Goal: Use online tool/utility: Utilize a website feature to perform a specific function

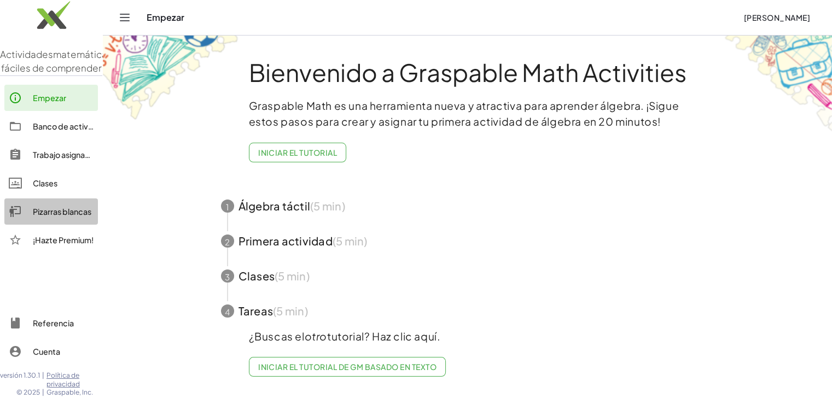
click at [57, 217] on link "Pizarras blancas" at bounding box center [51, 212] width 94 height 26
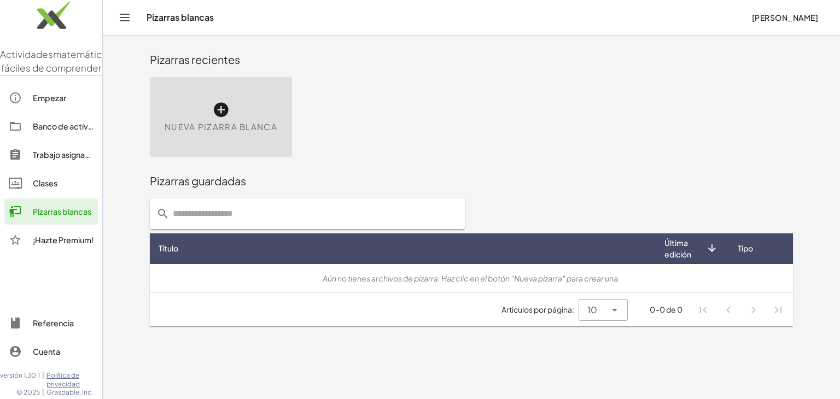
click at [218, 113] on icon at bounding box center [220, 109] width 17 height 17
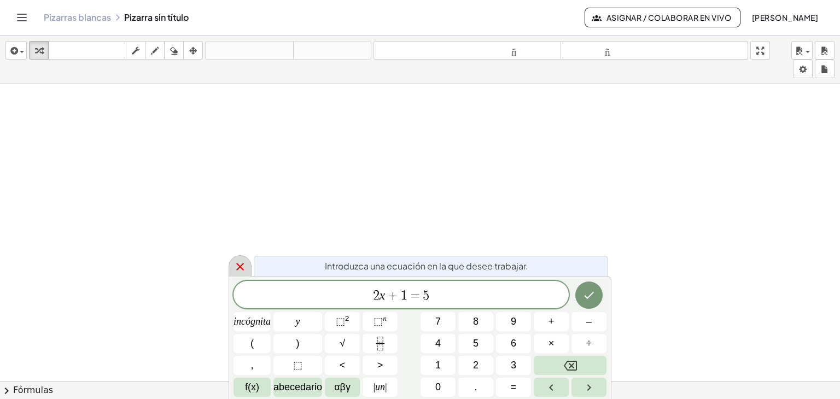
click at [238, 266] on icon at bounding box center [239, 266] width 13 height 13
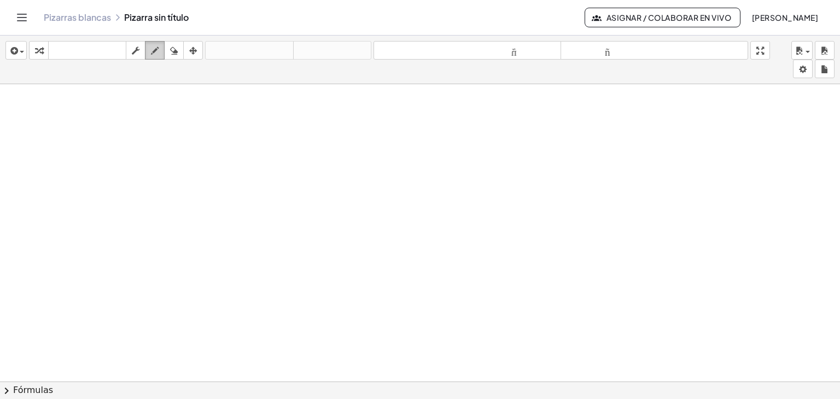
click at [155, 49] on icon "button" at bounding box center [155, 50] width 8 height 13
drag, startPoint x: 135, startPoint y: 108, endPoint x: 57, endPoint y: 246, distance: 158.7
click at [57, 246] on div at bounding box center [420, 389] width 840 height 611
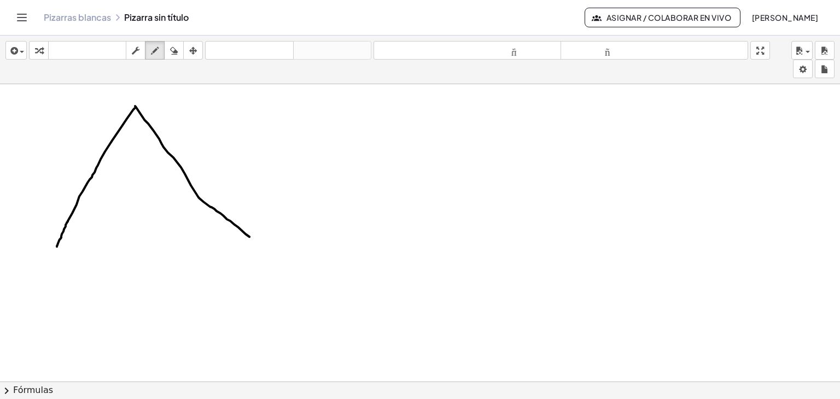
drag, startPoint x: 135, startPoint y: 106, endPoint x: 261, endPoint y: 237, distance: 182.5
click at [261, 237] on div at bounding box center [420, 389] width 840 height 611
drag, startPoint x: 59, startPoint y: 247, endPoint x: 293, endPoint y: 254, distance: 233.6
click at [293, 254] on div at bounding box center [420, 389] width 840 height 611
drag, startPoint x: 215, startPoint y: 113, endPoint x: 285, endPoint y: 126, distance: 71.2
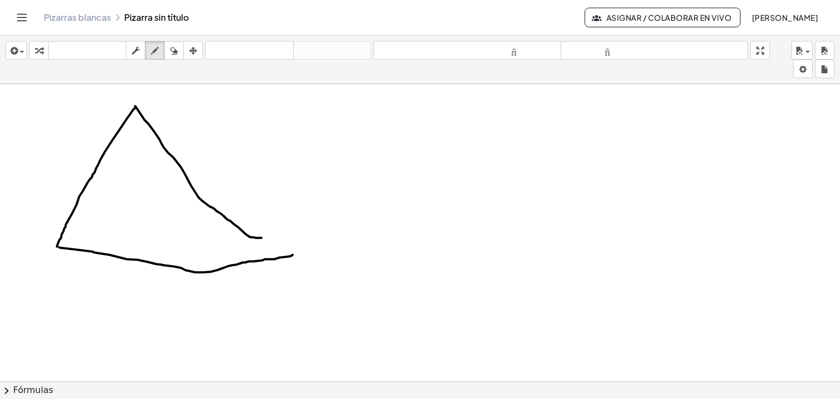
click at [285, 127] on div "insertar Seleccione uno: Expresión matemática Función Texto Vídeo de YouTube Gr…" at bounding box center [420, 218] width 840 height 364
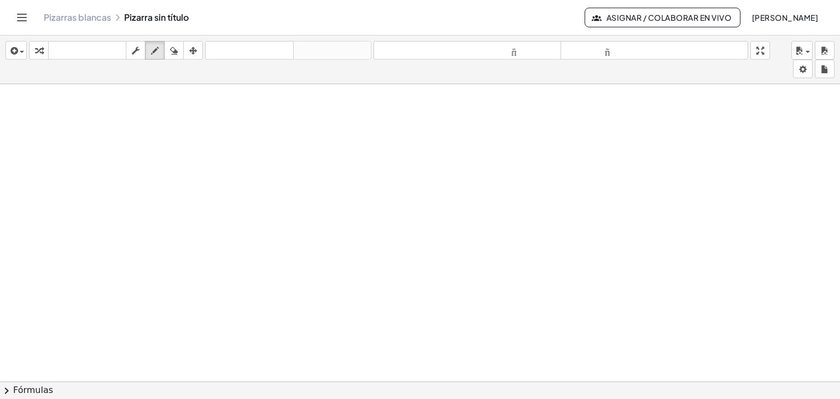
scroll to position [313, 0]
drag, startPoint x: 209, startPoint y: 124, endPoint x: 86, endPoint y: 253, distance: 177.9
click at [86, 253] on div at bounding box center [420, 218] width 840 height 894
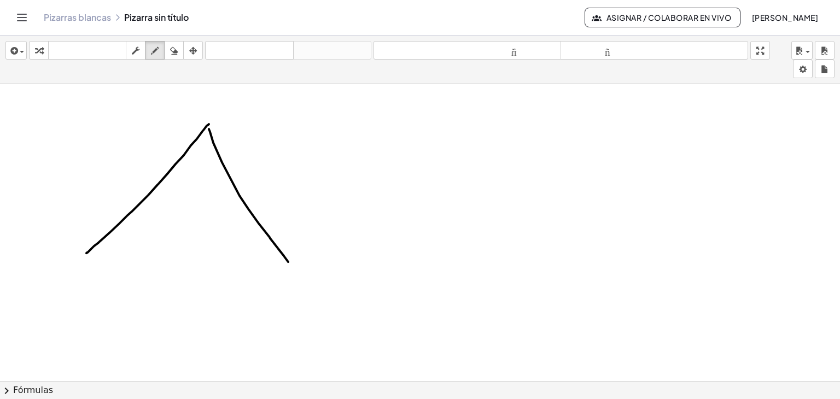
drag, startPoint x: 209, startPoint y: 129, endPoint x: 285, endPoint y: 261, distance: 152.9
click at [298, 271] on div at bounding box center [420, 218] width 840 height 894
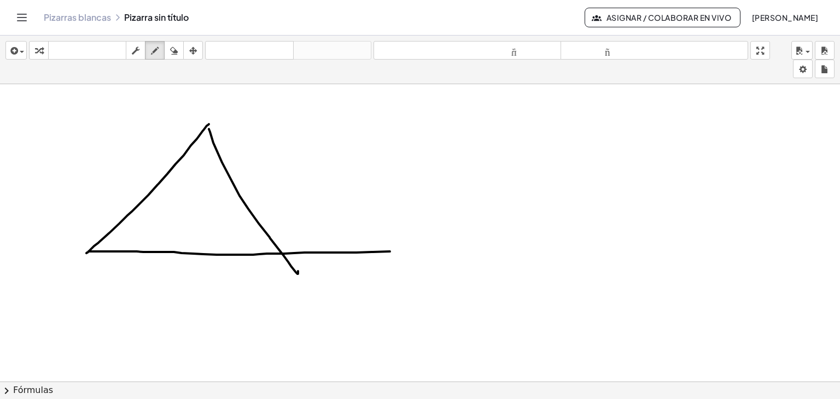
drag, startPoint x: 89, startPoint y: 251, endPoint x: 413, endPoint y: 251, distance: 324.8
click at [413, 251] on div at bounding box center [420, 218] width 840 height 894
drag, startPoint x: 215, startPoint y: 255, endPoint x: 314, endPoint y: 122, distance: 165.4
click at [314, 122] on div at bounding box center [420, 218] width 840 height 894
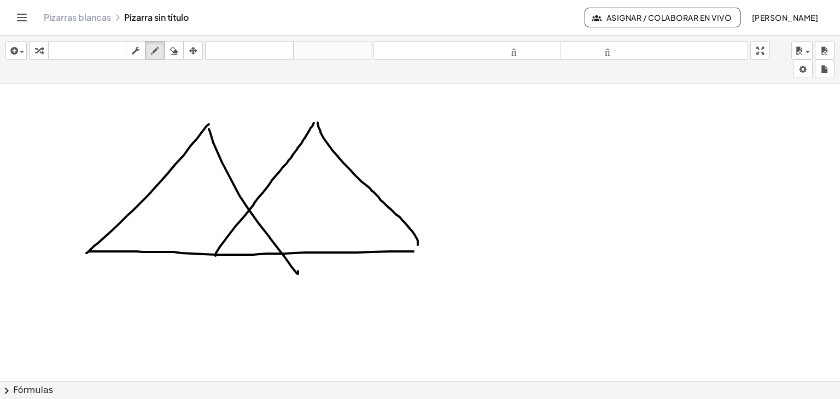
drag, startPoint x: 318, startPoint y: 122, endPoint x: 418, endPoint y: 249, distance: 161.9
click at [418, 249] on div at bounding box center [420, 218] width 840 height 894
click at [175, 52] on icon "button" at bounding box center [174, 50] width 8 height 13
drag, startPoint x: 308, startPoint y: 277, endPoint x: 302, endPoint y: 276, distance: 6.7
click at [302, 276] on div at bounding box center [420, 218] width 840 height 894
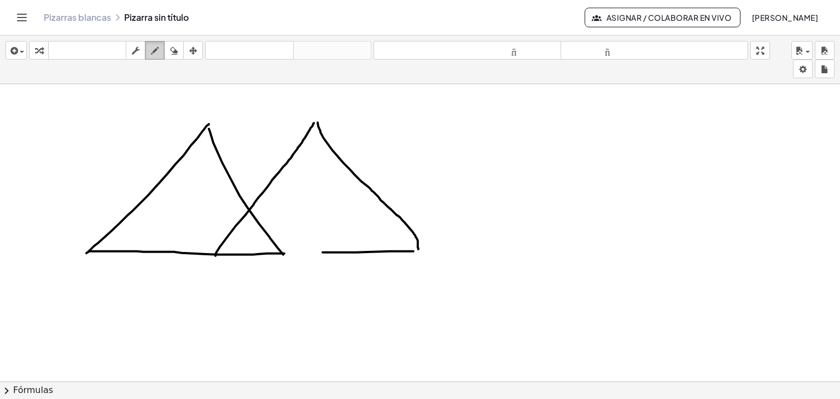
click at [155, 49] on icon "button" at bounding box center [155, 50] width 8 height 13
drag, startPoint x: 285, startPoint y: 253, endPoint x: 324, endPoint y: 252, distance: 38.8
click at [324, 252] on div at bounding box center [420, 218] width 840 height 894
drag, startPoint x: 280, startPoint y: 253, endPoint x: 141, endPoint y: 202, distance: 148.1
click at [142, 202] on div at bounding box center [420, 218] width 840 height 894
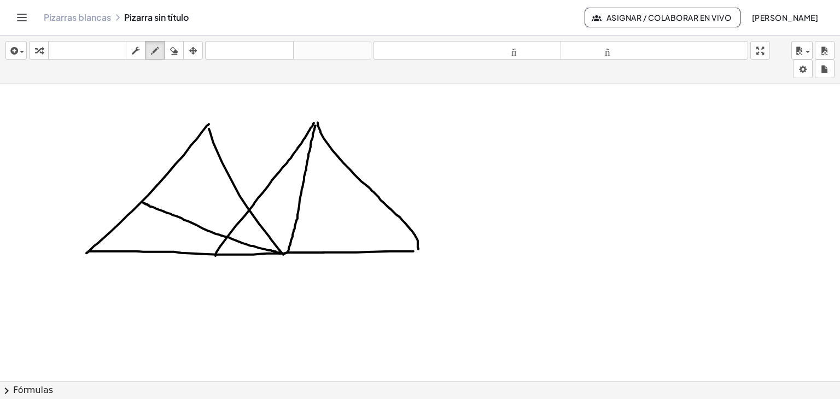
drag, startPoint x: 316, startPoint y: 125, endPoint x: 288, endPoint y: 253, distance: 131.0
click at [288, 253] on div at bounding box center [420, 218] width 840 height 894
drag, startPoint x: 246, startPoint y: 231, endPoint x: 245, endPoint y: 237, distance: 6.0
click at [245, 237] on div at bounding box center [420, 218] width 840 height 894
drag, startPoint x: 180, startPoint y: 187, endPoint x: 179, endPoint y: 193, distance: 6.0
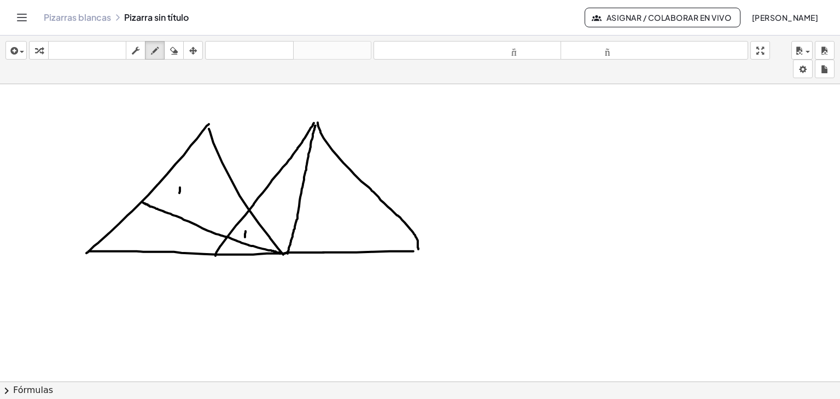
click at [179, 193] on div at bounding box center [420, 218] width 840 height 894
drag, startPoint x: 144, startPoint y: 226, endPoint x: 151, endPoint y: 238, distance: 13.5
click at [150, 239] on div at bounding box center [420, 218] width 840 height 894
drag, startPoint x: 235, startPoint y: 246, endPoint x: 231, endPoint y: 251, distance: 6.7
click at [231, 251] on div at bounding box center [420, 218] width 840 height 894
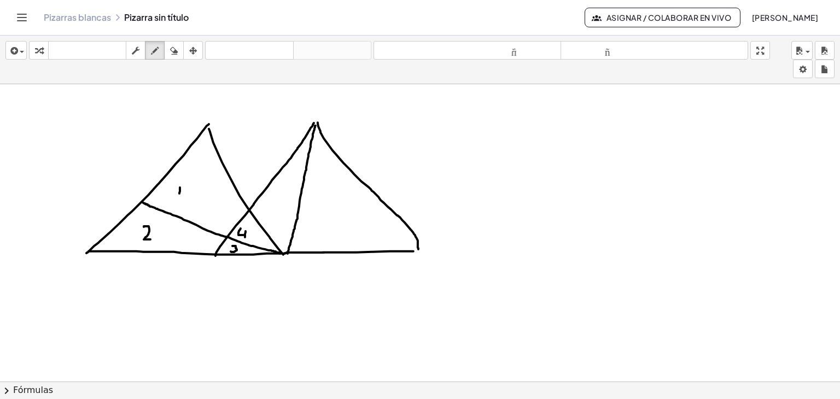
drag, startPoint x: 241, startPoint y: 228, endPoint x: 243, endPoint y: 234, distance: 6.6
click at [243, 234] on div at bounding box center [420, 218] width 840 height 894
drag, startPoint x: 279, startPoint y: 196, endPoint x: 273, endPoint y: 212, distance: 17.2
click at [273, 212] on div at bounding box center [420, 218] width 840 height 894
drag, startPoint x: 349, startPoint y: 197, endPoint x: 334, endPoint y: 223, distance: 29.7
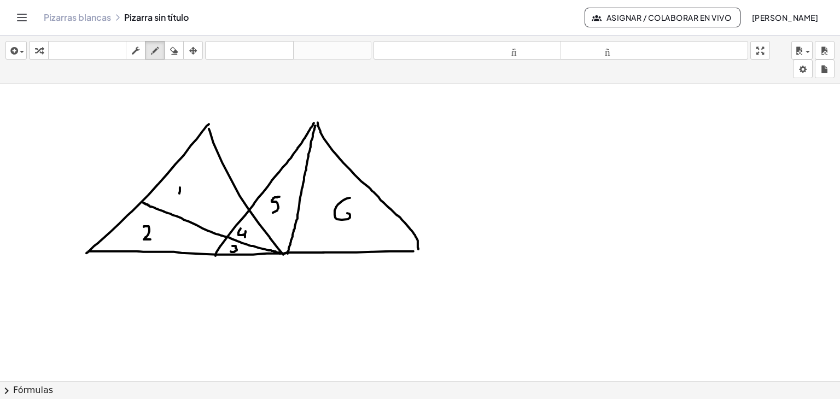
click at [339, 215] on div at bounding box center [420, 218] width 840 height 894
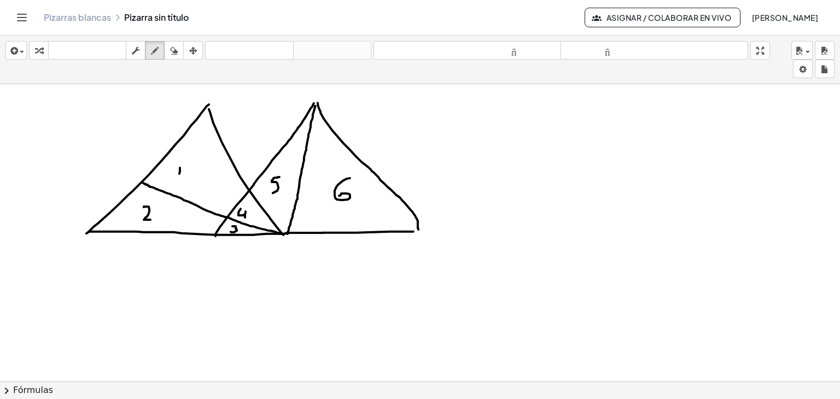
scroll to position [367, 0]
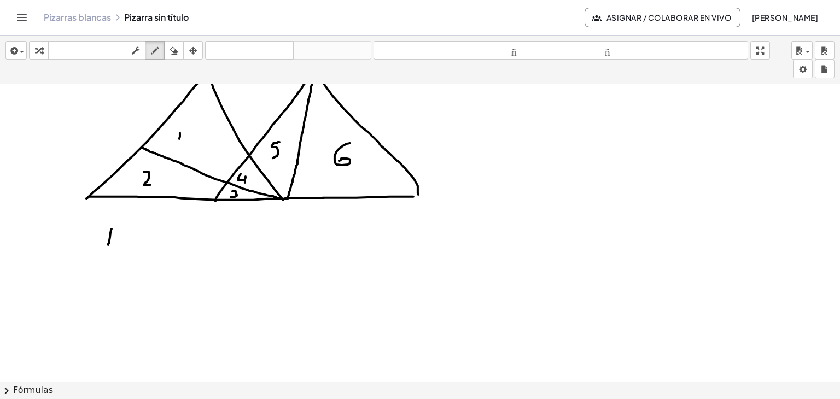
drag, startPoint x: 112, startPoint y: 229, endPoint x: 108, endPoint y: 245, distance: 16.7
click at [108, 245] on div at bounding box center [420, 164] width 840 height 894
drag, startPoint x: 92, startPoint y: 227, endPoint x: 100, endPoint y: 226, distance: 7.7
click at [85, 246] on div at bounding box center [420, 164] width 840 height 894
drag, startPoint x: 100, startPoint y: 226, endPoint x: 91, endPoint y: 242, distance: 18.6
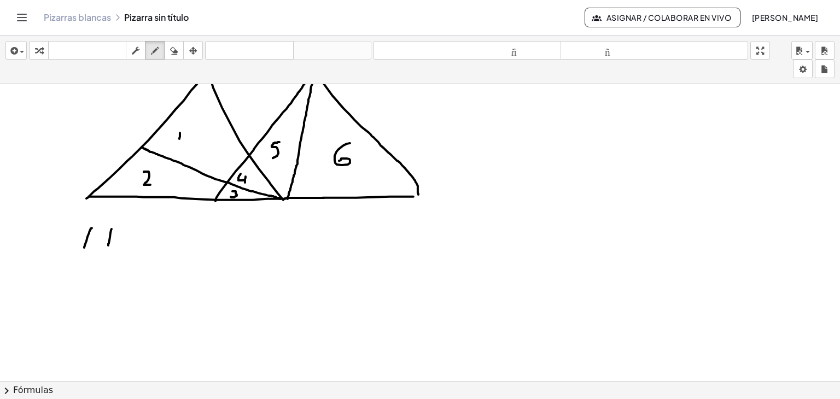
click at [93, 243] on div at bounding box center [420, 164] width 840 height 894
drag, startPoint x: 76, startPoint y: 231, endPoint x: 98, endPoint y: 230, distance: 22.4
click at [98, 230] on div at bounding box center [420, 164] width 840 height 894
drag, startPoint x: 75, startPoint y: 241, endPoint x: 93, endPoint y: 241, distance: 17.5
click at [93, 241] on div at bounding box center [420, 164] width 840 height 894
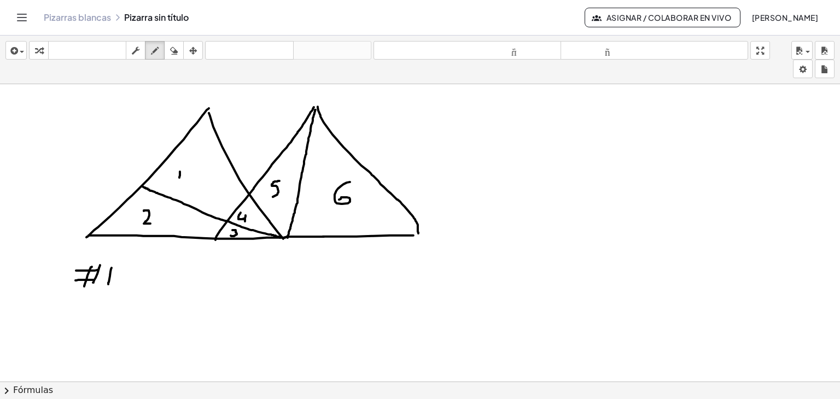
scroll to position [313, 0]
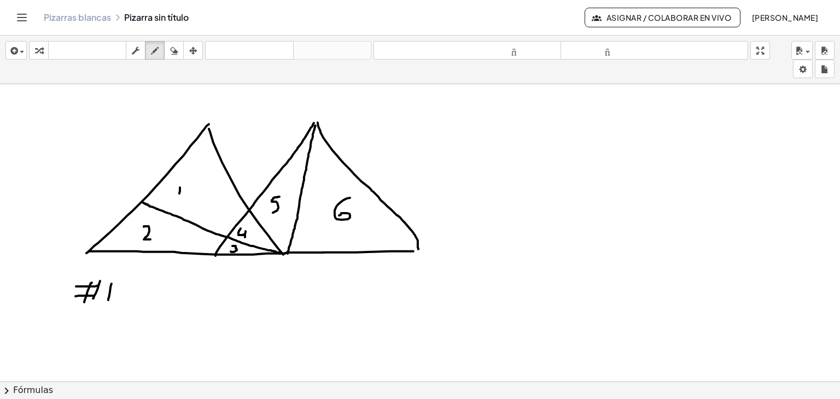
click at [129, 291] on div at bounding box center [420, 218] width 840 height 894
click at [129, 296] on div at bounding box center [420, 218] width 840 height 894
drag, startPoint x: 148, startPoint y: 284, endPoint x: 148, endPoint y: 297, distance: 13.1
click at [148, 297] on div at bounding box center [420, 218] width 840 height 894
click at [156, 302] on div at bounding box center [420, 218] width 840 height 894
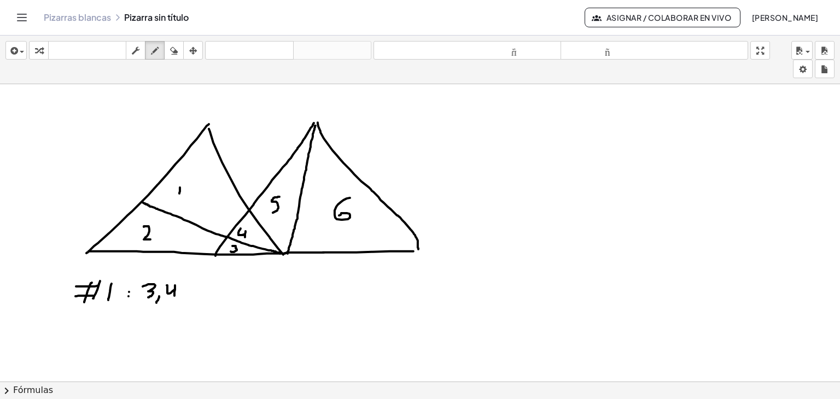
drag, startPoint x: 167, startPoint y: 287, endPoint x: 174, endPoint y: 295, distance: 10.9
click at [174, 295] on div at bounding box center [420, 218] width 840 height 894
click at [182, 301] on div at bounding box center [420, 218] width 840 height 894
drag, startPoint x: 197, startPoint y: 282, endPoint x: 189, endPoint y: 297, distance: 16.6
click at [189, 297] on div at bounding box center [420, 218] width 840 height 894
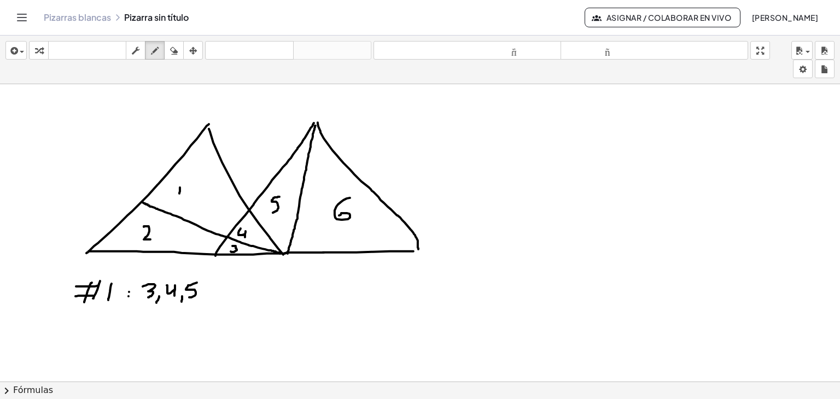
click at [202, 301] on div at bounding box center [420, 218] width 840 height 894
click at [213, 296] on div at bounding box center [420, 218] width 840 height 894
click at [254, 284] on div at bounding box center [420, 218] width 840 height 894
click at [254, 294] on div at bounding box center [420, 218] width 840 height 894
drag, startPoint x: 278, startPoint y: 276, endPoint x: 283, endPoint y: 302, distance: 26.7
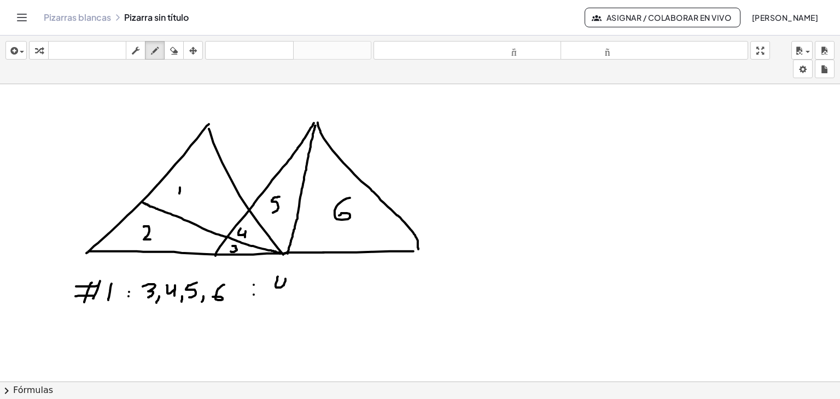
click at [283, 302] on div at bounding box center [420, 218] width 840 height 894
drag, startPoint x: 91, startPoint y: 326, endPoint x: 107, endPoint y: 335, distance: 18.9
click at [107, 335] on div at bounding box center [420, 218] width 840 height 894
click at [123, 323] on div at bounding box center [420, 218] width 840 height 894
click at [123, 335] on div at bounding box center [420, 218] width 840 height 894
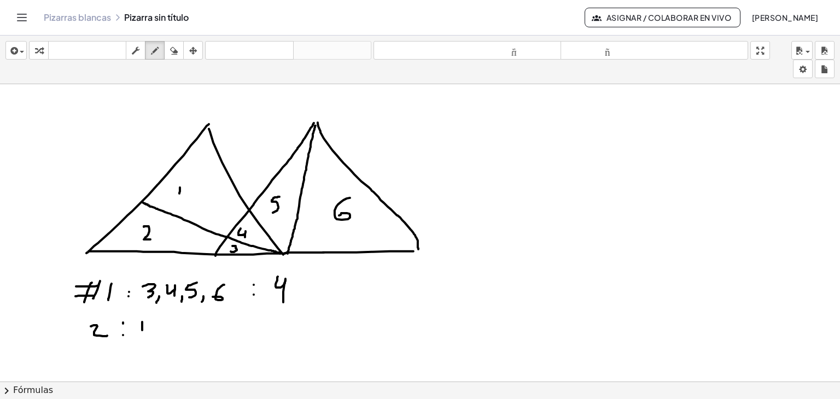
drag, startPoint x: 142, startPoint y: 322, endPoint x: 142, endPoint y: 331, distance: 9.8
click at [142, 331] on div at bounding box center [420, 218] width 840 height 894
drag, startPoint x: 147, startPoint y: 322, endPoint x: 155, endPoint y: 332, distance: 13.6
click at [155, 332] on div at bounding box center [420, 218] width 840 height 894
click at [161, 335] on div at bounding box center [420, 218] width 840 height 894
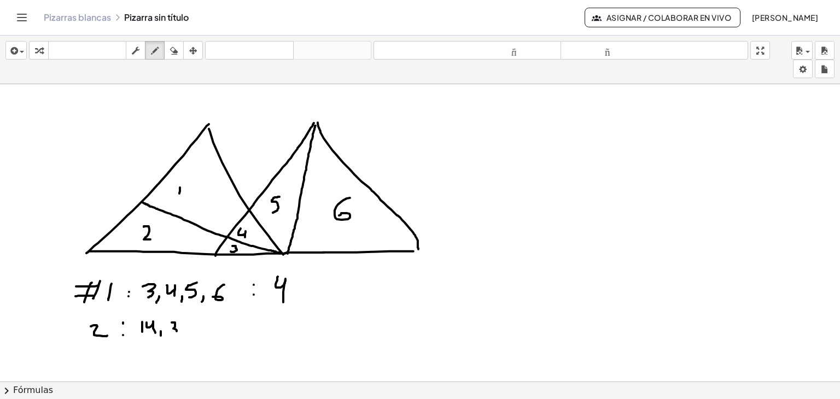
drag, startPoint x: 172, startPoint y: 322, endPoint x: 171, endPoint y: 335, distance: 13.2
click at [171, 335] on div at bounding box center [420, 218] width 840 height 894
drag, startPoint x: 180, startPoint y: 320, endPoint x: 188, endPoint y: 334, distance: 15.9
click at [188, 334] on div at bounding box center [420, 218] width 840 height 894
click at [194, 342] on div at bounding box center [420, 218] width 840 height 894
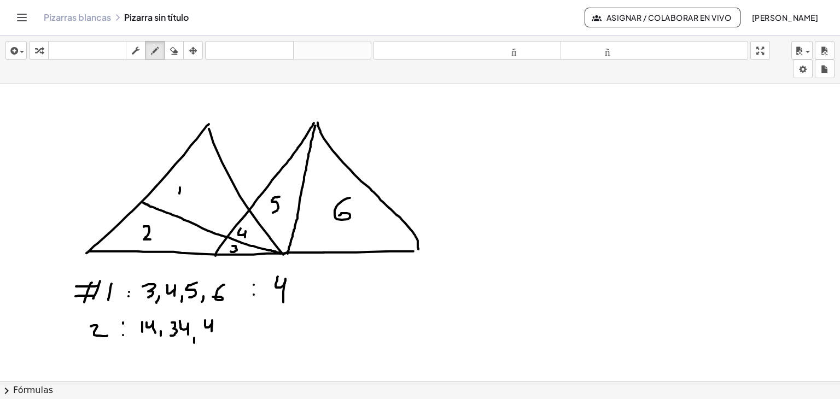
drag, startPoint x: 205, startPoint y: 320, endPoint x: 215, endPoint y: 329, distance: 13.5
click at [212, 333] on div at bounding box center [420, 218] width 840 height 894
drag, startPoint x: 227, startPoint y: 318, endPoint x: 222, endPoint y: 331, distance: 14.0
click at [220, 331] on div at bounding box center [420, 218] width 840 height 894
click at [230, 335] on div at bounding box center [420, 218] width 840 height 894
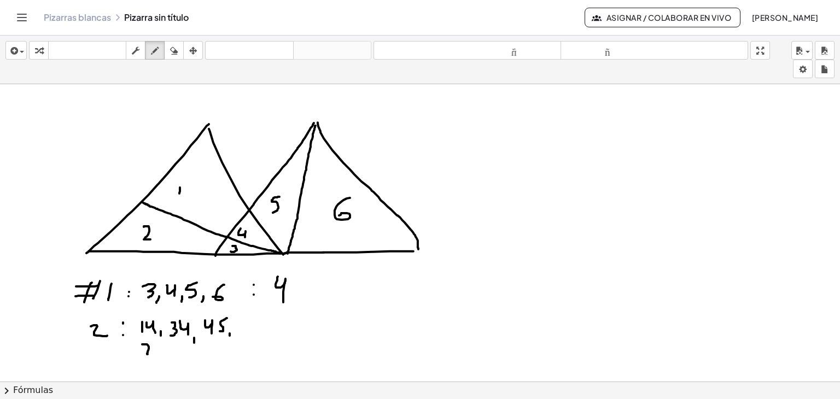
drag, startPoint x: 142, startPoint y: 344, endPoint x: 153, endPoint y: 353, distance: 13.6
click at [151, 353] on div at bounding box center [420, 218] width 840 height 894
drag, startPoint x: 159, startPoint y: 344, endPoint x: 157, endPoint y: 355, distance: 11.1
click at [157, 355] on div at bounding box center [420, 218] width 840 height 894
click at [267, 324] on div at bounding box center [420, 218] width 840 height 894
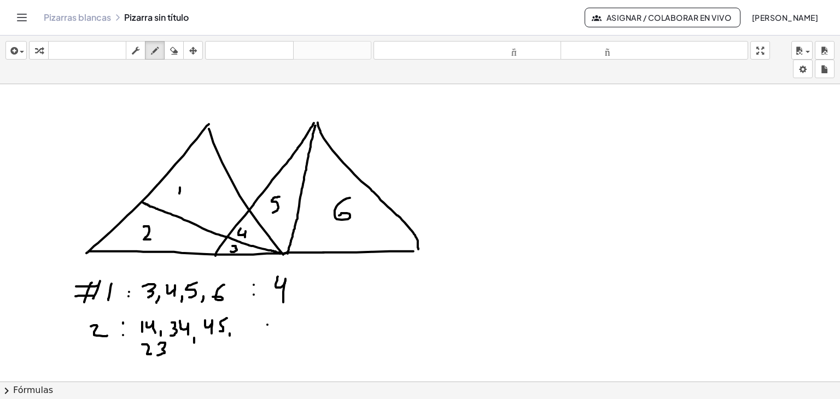
drag, startPoint x: 267, startPoint y: 333, endPoint x: 275, endPoint y: 326, distance: 10.1
click at [268, 333] on div at bounding box center [420, 218] width 840 height 894
drag, startPoint x: 282, startPoint y: 319, endPoint x: 273, endPoint y: 335, distance: 18.1
click at [275, 336] on div at bounding box center [420, 218] width 840 height 894
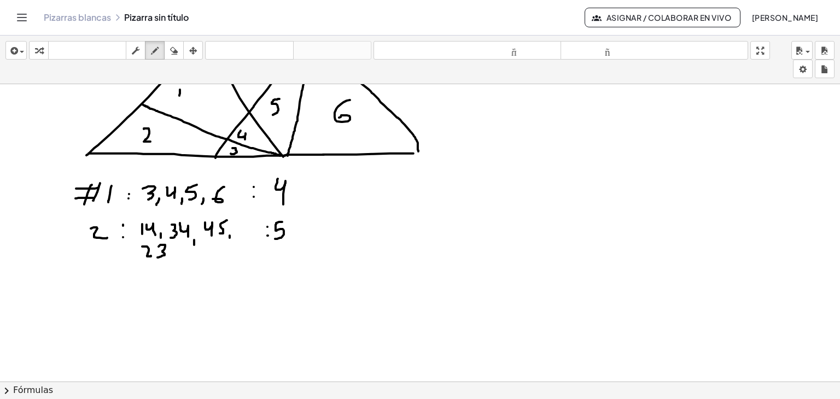
scroll to position [422, 0]
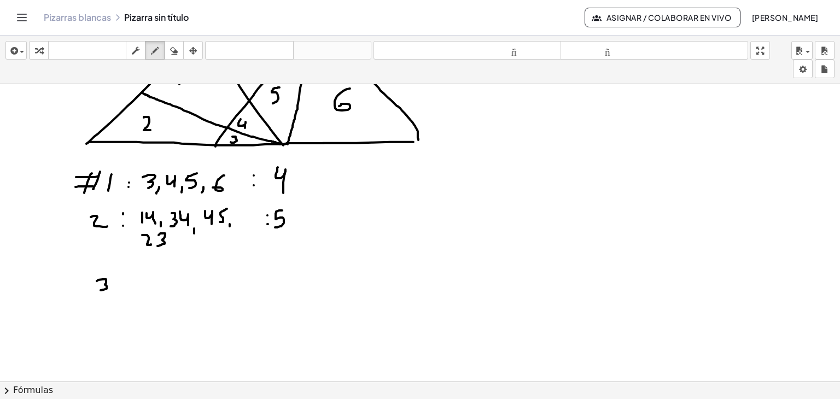
drag, startPoint x: 97, startPoint y: 281, endPoint x: 107, endPoint y: 284, distance: 10.9
click at [100, 288] on div at bounding box center [420, 109] width 840 height 894
click at [113, 281] on div at bounding box center [420, 109] width 840 height 894
click at [114, 290] on div at bounding box center [420, 109] width 840 height 894
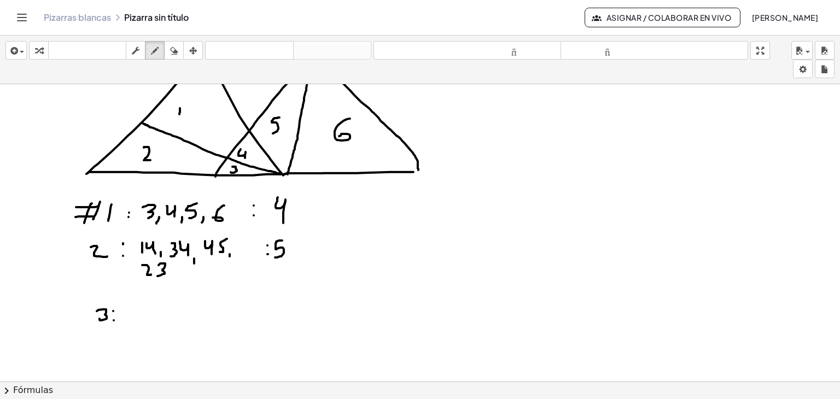
scroll to position [367, 0]
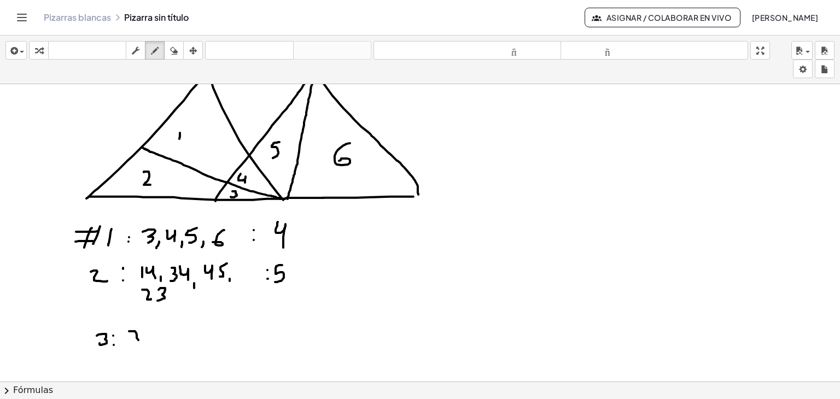
drag, startPoint x: 129, startPoint y: 331, endPoint x: 134, endPoint y: 338, distance: 8.6
click at [130, 342] on div at bounding box center [420, 164] width 840 height 894
drag, startPoint x: 143, startPoint y: 330, endPoint x: 148, endPoint y: 340, distance: 10.8
click at [148, 340] on div at bounding box center [420, 164] width 840 height 894
drag, startPoint x: 161, startPoint y: 324, endPoint x: 157, endPoint y: 340, distance: 16.7
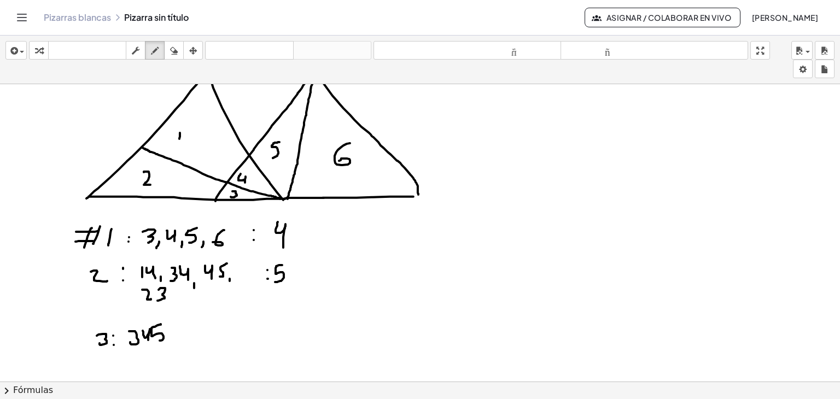
click at [159, 340] on div at bounding box center [420, 164] width 840 height 894
click at [186, 329] on div at bounding box center [420, 164] width 840 height 894
click at [186, 335] on div at bounding box center [420, 164] width 840 height 894
drag, startPoint x: 264, startPoint y: 328, endPoint x: 266, endPoint y: 341, distance: 13.2
click at [266, 341] on div at bounding box center [420, 164] width 840 height 894
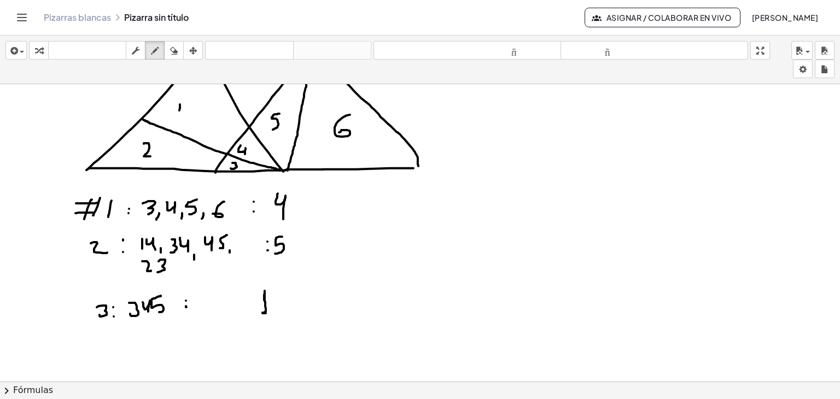
scroll to position [422, 0]
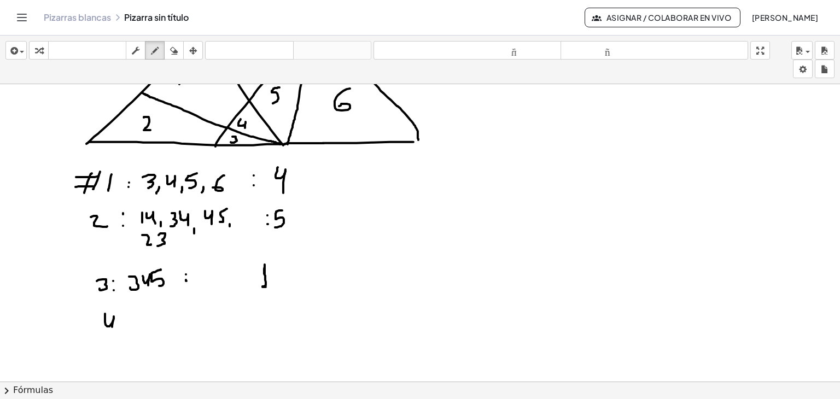
drag, startPoint x: 105, startPoint y: 313, endPoint x: 112, endPoint y: 329, distance: 16.9
click at [112, 329] on div at bounding box center [420, 109] width 840 height 894
click at [126, 318] on div at bounding box center [420, 109] width 840 height 894
click at [125, 329] on div at bounding box center [420, 109] width 840 height 894
drag, startPoint x: 266, startPoint y: 308, endPoint x: 269, endPoint y: 324, distance: 16.2
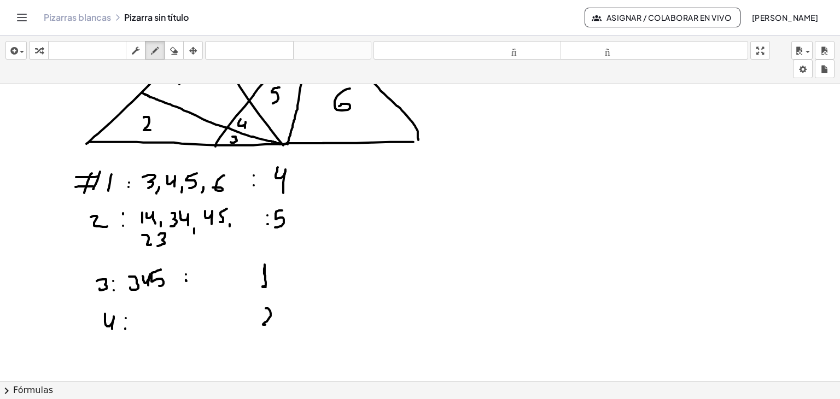
click at [269, 324] on div at bounding box center [420, 109] width 840 height 894
drag, startPoint x: 234, startPoint y: 340, endPoint x: 304, endPoint y: 330, distance: 70.6
click at [302, 331] on div at bounding box center [420, 109] width 840 height 894
drag, startPoint x: 265, startPoint y: 342, endPoint x: 265, endPoint y: 352, distance: 10.4
click at [265, 352] on div at bounding box center [420, 109] width 840 height 894
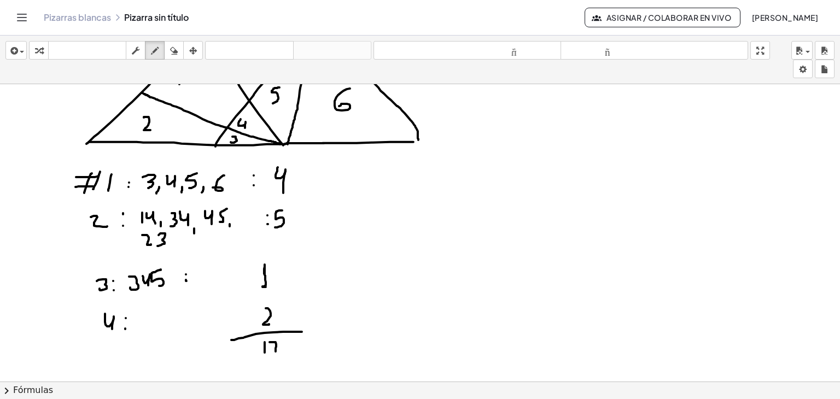
drag, startPoint x: 270, startPoint y: 342, endPoint x: 280, endPoint y: 350, distance: 13.2
click at [279, 351] on div at bounding box center [420, 109] width 840 height 894
